Goal: Information Seeking & Learning: Get advice/opinions

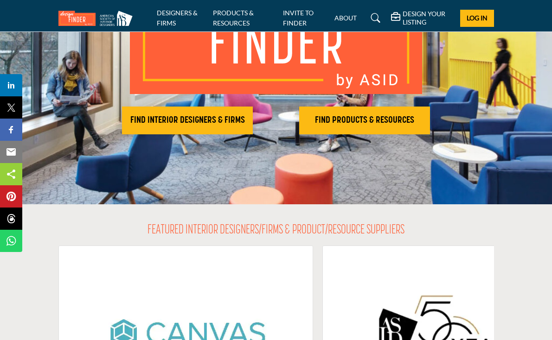
scroll to position [131, 0]
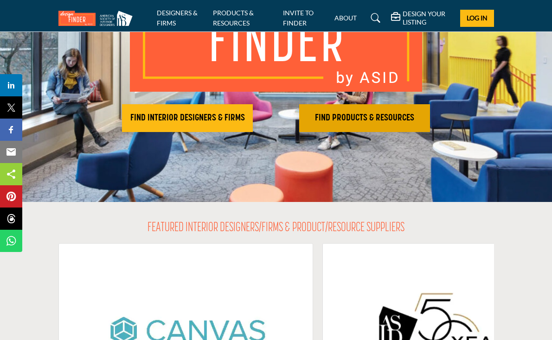
click at [378, 121] on h2 "FIND PRODUCTS & RESOURCES" at bounding box center [364, 118] width 125 height 11
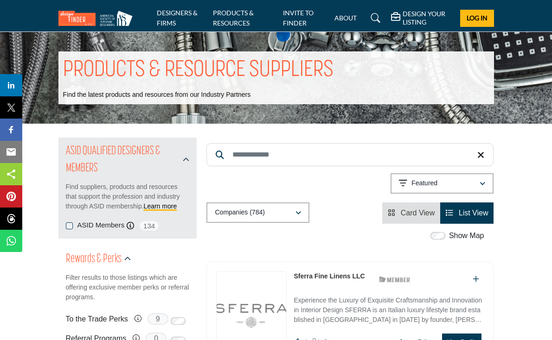
click at [250, 155] on input "Search Keyword" at bounding box center [349, 154] width 287 height 23
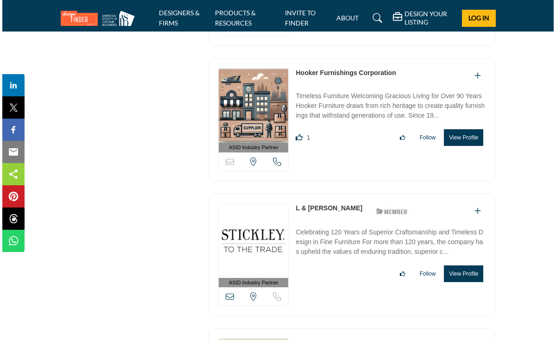
scroll to position [4589, 0]
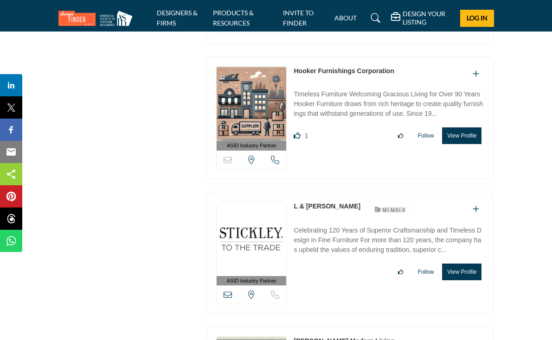
type input "*********"
click at [481, 128] on button "View Profile" at bounding box center [461, 136] width 39 height 17
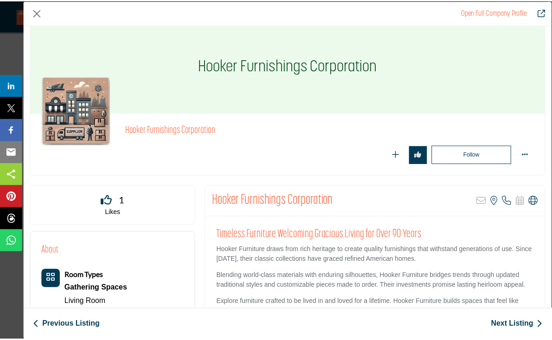
scroll to position [0, 0]
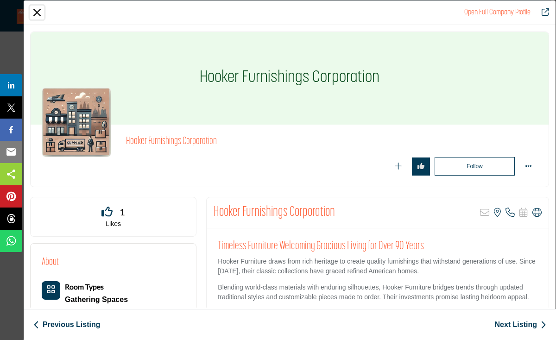
click at [38, 11] on button "Close" at bounding box center [37, 13] width 14 height 14
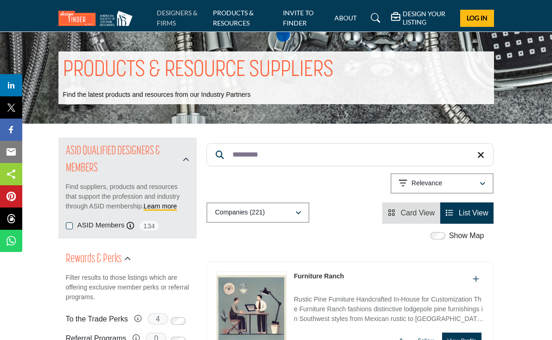
click at [157, 17] on link "DESIGNERS & FIRMS" at bounding box center [177, 18] width 41 height 18
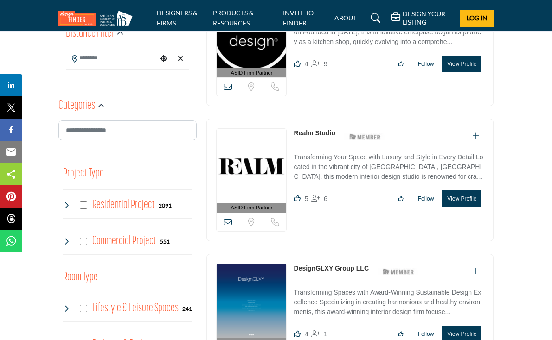
scroll to position [277, 0]
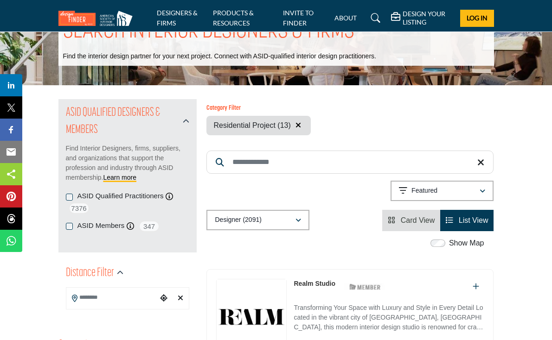
scroll to position [39, 0]
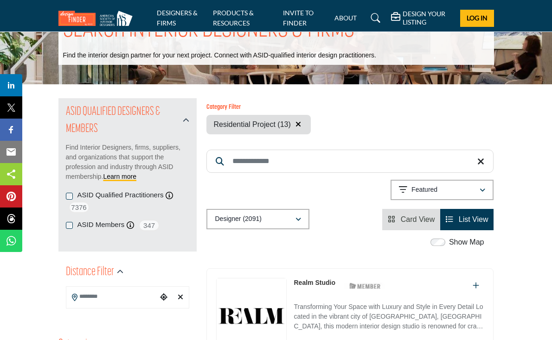
click at [66, 288] on input "Search Location" at bounding box center [111, 297] width 91 height 18
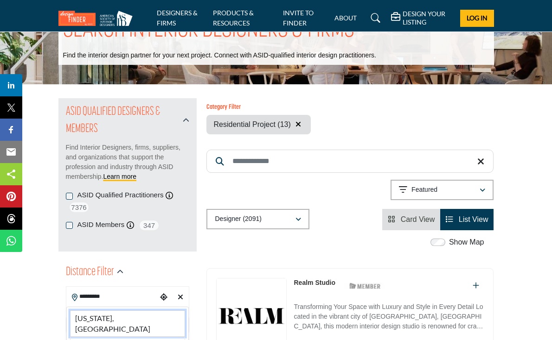
click at [70, 311] on li "North Carolina, USA" at bounding box center [127, 324] width 115 height 26
type input "**********"
type input "***"
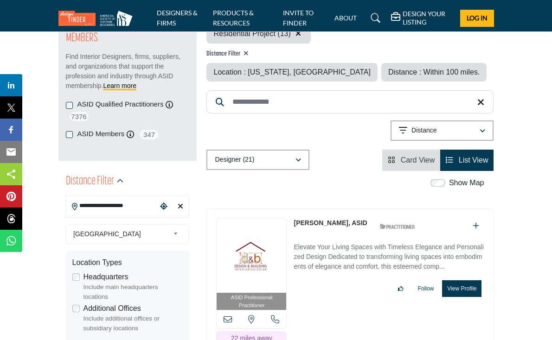
scroll to position [133, 0]
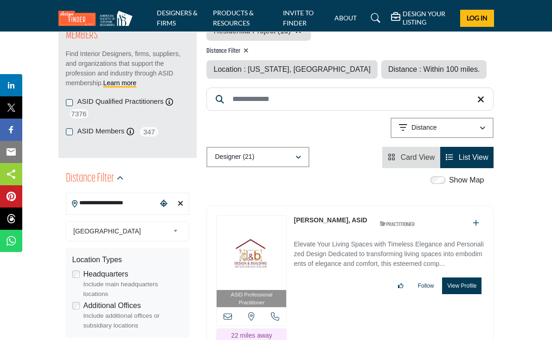
click at [255, 253] on img at bounding box center [252, 253] width 70 height 74
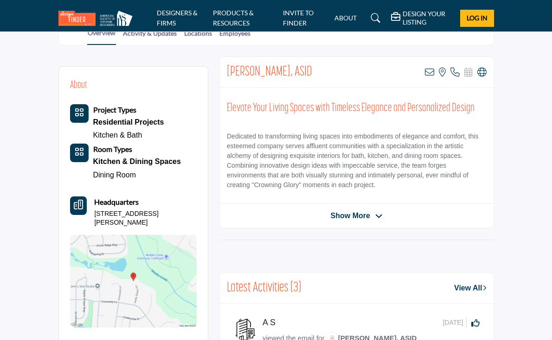
scroll to position [218, 0]
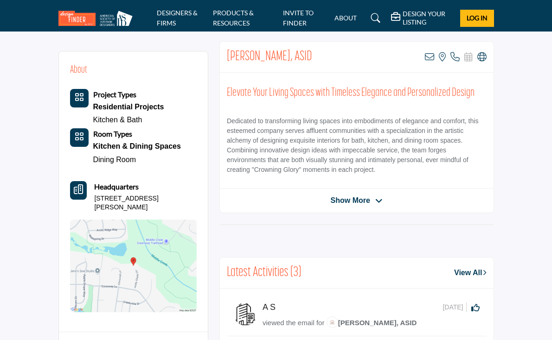
click at [345, 202] on span "Show More" at bounding box center [350, 200] width 39 height 11
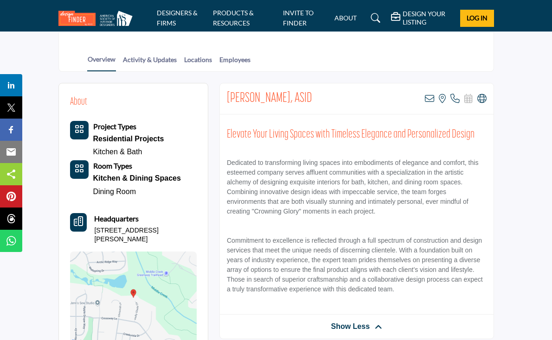
scroll to position [0, 0]
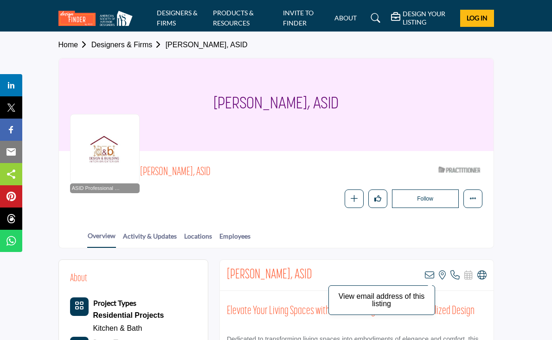
click at [434, 273] on icon at bounding box center [429, 275] width 9 height 9
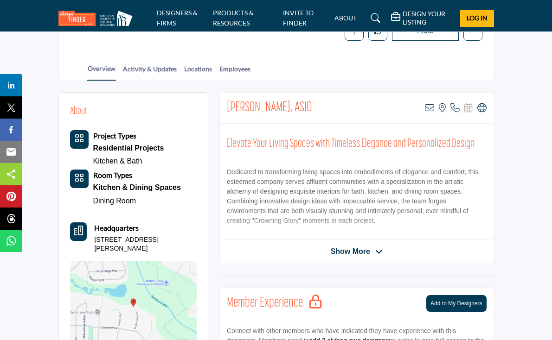
scroll to position [193, 0]
